Goal: Task Accomplishment & Management: Manage account settings

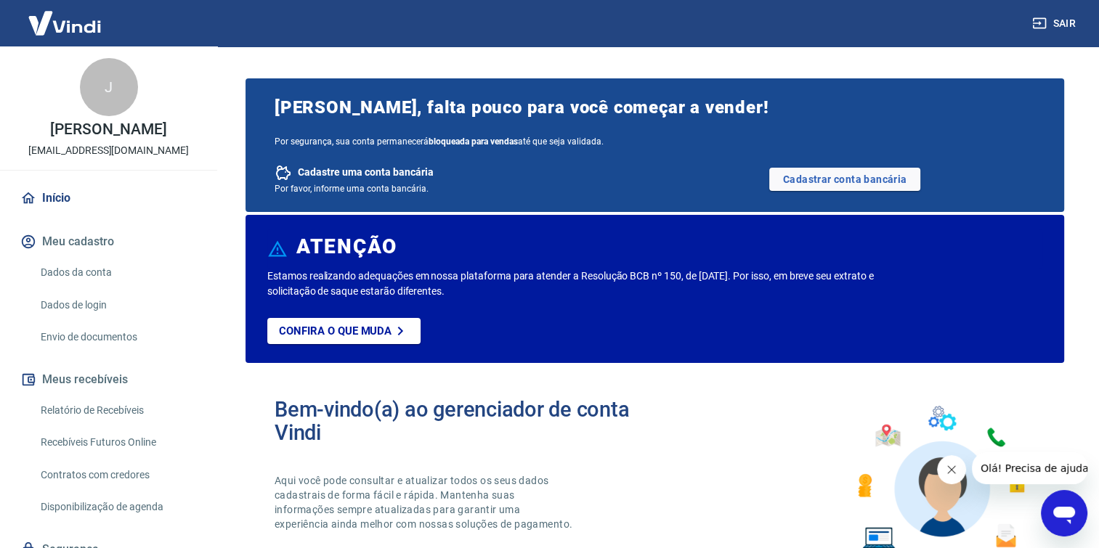
click at [94, 261] on link "Dados da conta" at bounding box center [117, 273] width 165 height 30
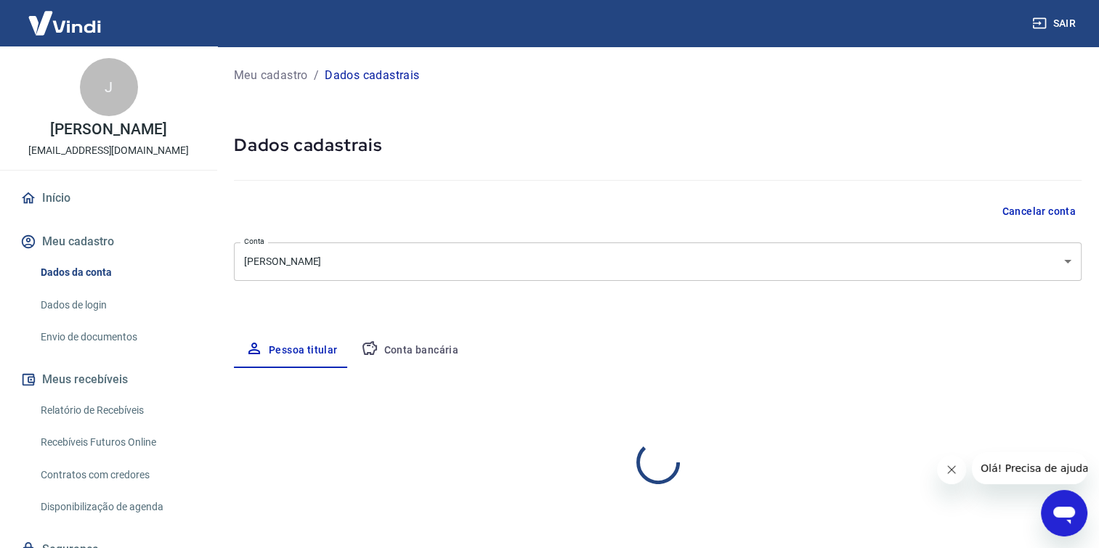
select select "SP"
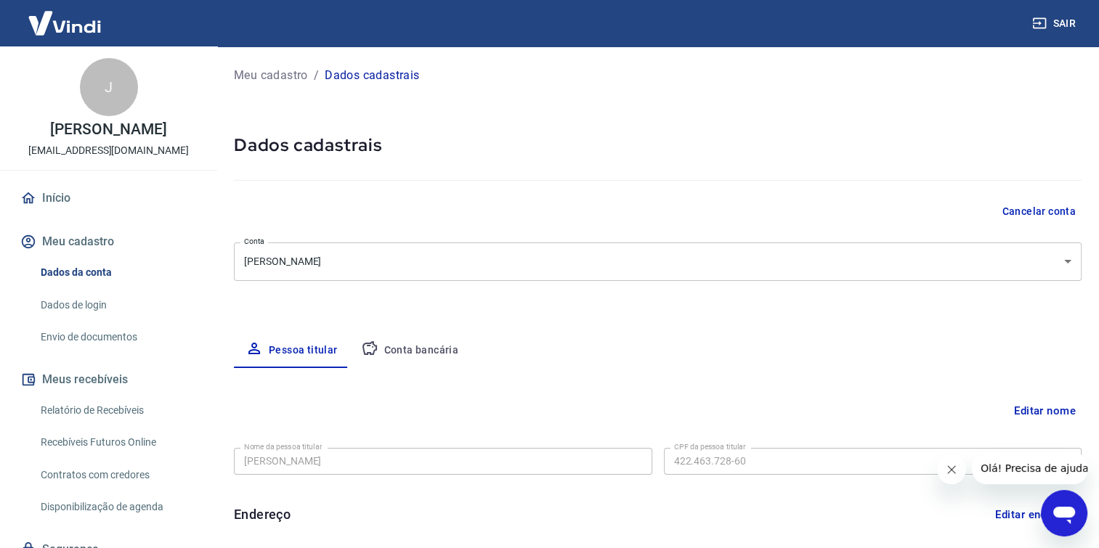
click at [119, 309] on link "Dados de login" at bounding box center [117, 306] width 165 height 30
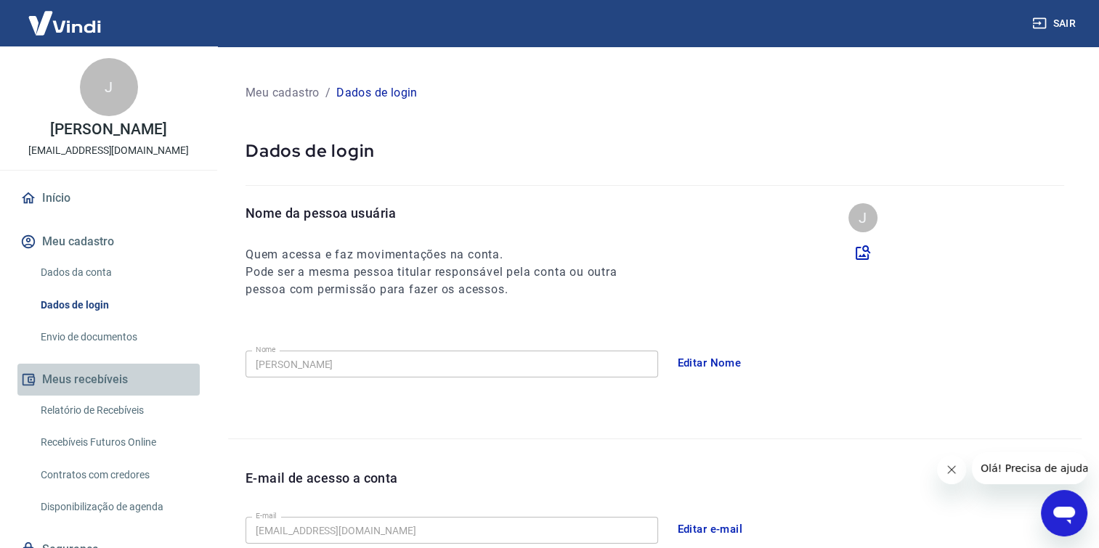
click at [110, 390] on button "Meus recebíveis" at bounding box center [108, 380] width 182 height 32
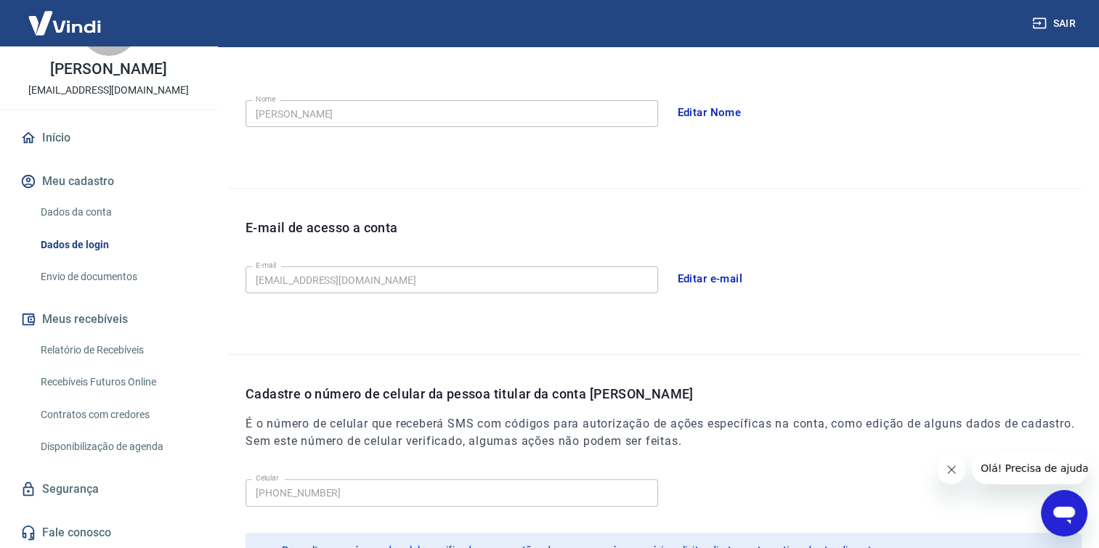
scroll to position [363, 0]
